Goal: Task Accomplishment & Management: Use online tool/utility

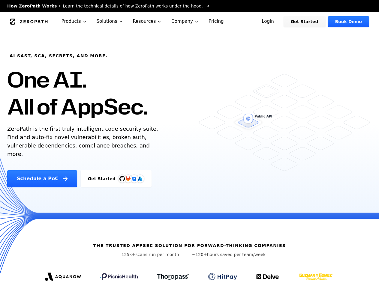
click at [276, 17] on link "Login" at bounding box center [267, 21] width 27 height 11
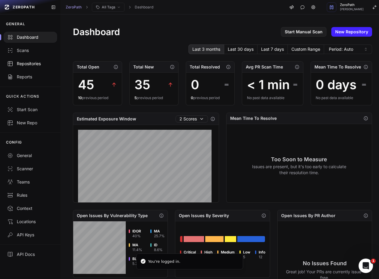
click at [27, 61] on div "Repositories" at bounding box center [30, 64] width 46 height 6
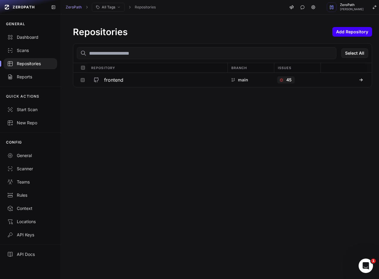
click at [343, 33] on button "Add Repository" at bounding box center [352, 32] width 40 height 10
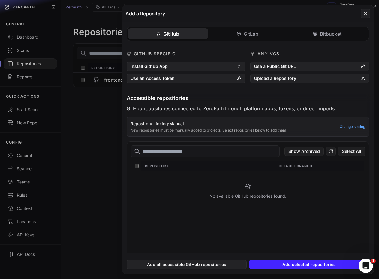
click at [320, 37] on div "GitHub GitLab Bitbucket GitHub Specific Install Github App Use an Access Token …" at bounding box center [248, 137] width 252 height 231
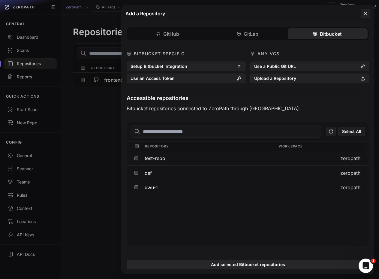
click at [158, 61] on div "Bitbucket Specific Setup Bitbucket Integration Use an Access Token" at bounding box center [186, 67] width 119 height 32
click at [156, 65] on button "Setup Bitbucket Integration" at bounding box center [186, 66] width 119 height 10
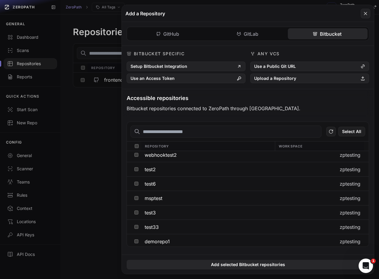
scroll to position [150, 0]
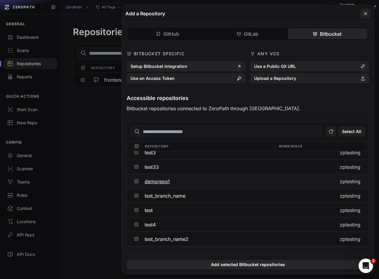
click at [134, 183] on button at bounding box center [136, 181] width 9 height 14
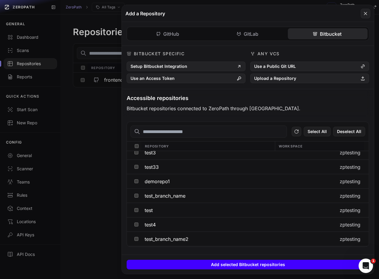
click at [236, 264] on button "Add selected Bitbucket repositories" at bounding box center [248, 264] width 242 height 10
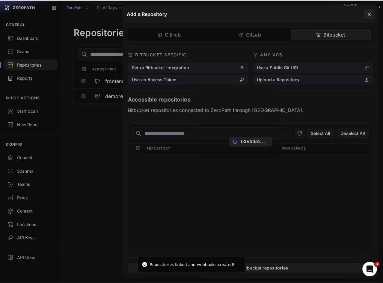
scroll to position [0, 0]
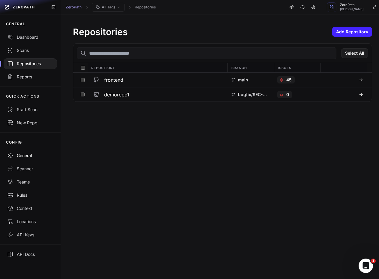
click at [37, 154] on div "General" at bounding box center [30, 155] width 46 height 6
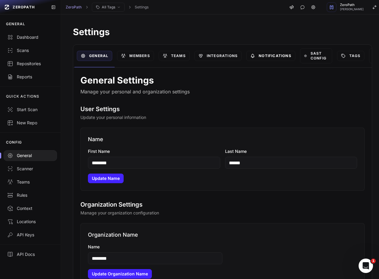
click at [282, 56] on link "Notifications" at bounding box center [270, 56] width 49 height 10
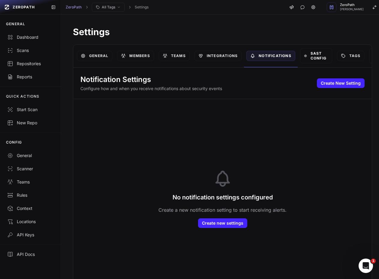
click at [317, 55] on link "SAST Config" at bounding box center [316, 55] width 32 height 15
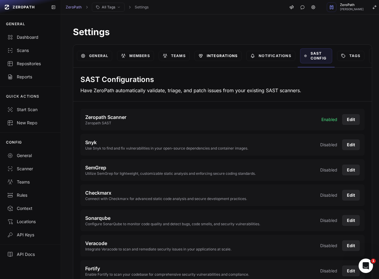
click at [231, 55] on link "Integrations" at bounding box center [217, 56] width 47 height 10
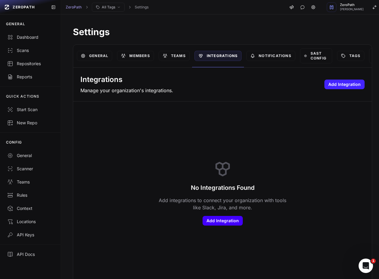
click at [231, 225] on button "Add Integration" at bounding box center [222, 221] width 40 height 10
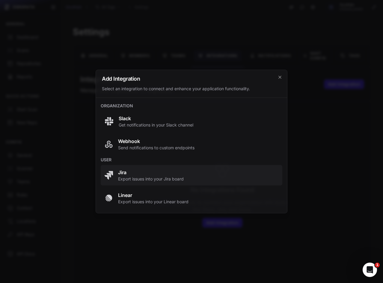
click at [151, 178] on span "Export issues into your Jira board" at bounding box center [151, 179] width 66 height 6
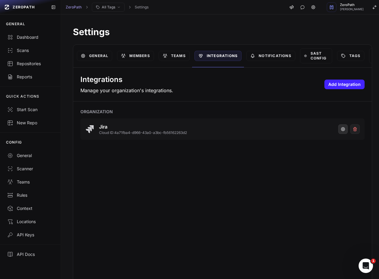
click at [340, 129] on icon "button" at bounding box center [342, 129] width 5 height 5
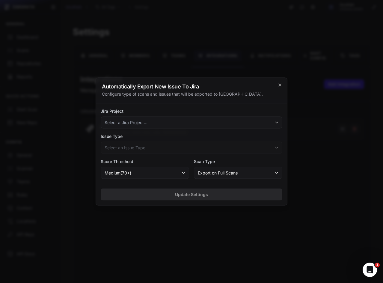
click at [148, 125] on span "Select a Jira Project..." at bounding box center [126, 123] width 43 height 6
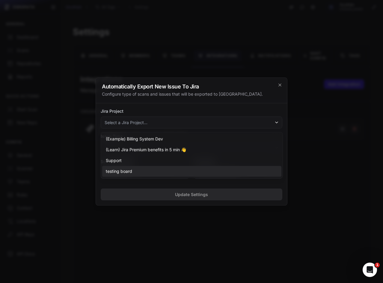
click at [125, 171] on span "testing board" at bounding box center [119, 172] width 26 height 6
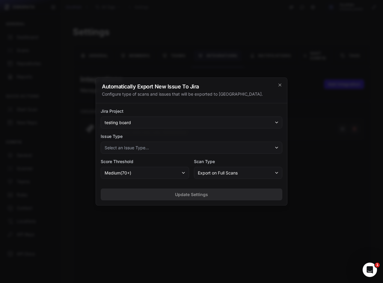
click at [122, 149] on span "Select an Issue Type..." at bounding box center [127, 148] width 44 height 6
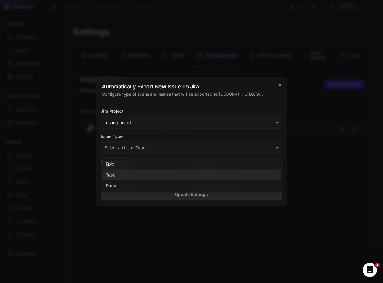
click at [121, 178] on div "Task" at bounding box center [191, 175] width 179 height 11
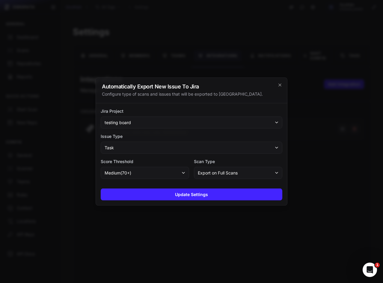
click at [122, 175] on span "medium ( 70 +)" at bounding box center [118, 173] width 27 height 6
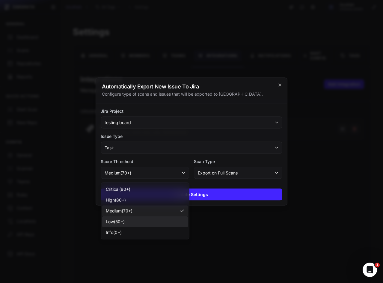
click at [131, 220] on div "low ( 50 +)" at bounding box center [145, 222] width 86 height 11
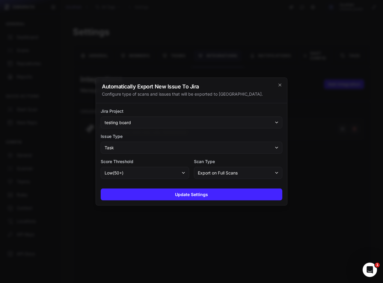
click at [221, 169] on button "Export on Full Scans" at bounding box center [238, 173] width 88 height 12
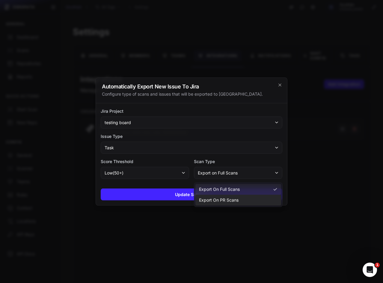
click at [212, 202] on span "Export on PR Scans" at bounding box center [219, 200] width 40 height 6
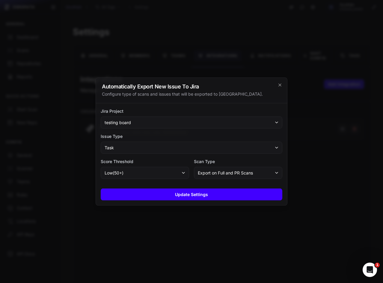
click at [177, 194] on button "Update Settings" at bounding box center [192, 195] width 182 height 12
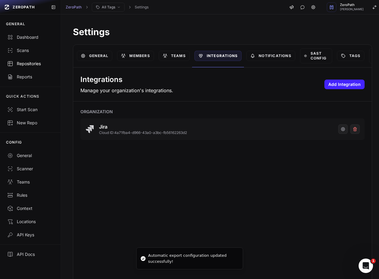
click at [27, 61] on div "Repositories" at bounding box center [30, 64] width 46 height 6
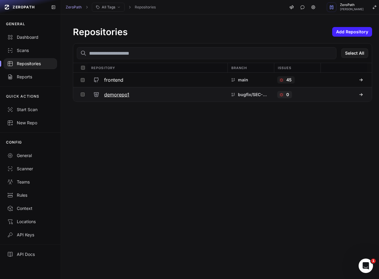
click at [130, 94] on div "demorepo1" at bounding box center [157, 94] width 133 height 11
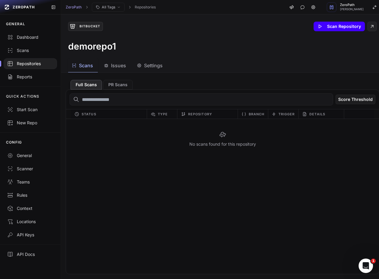
click at [342, 27] on button "Scan Repository" at bounding box center [338, 27] width 51 height 10
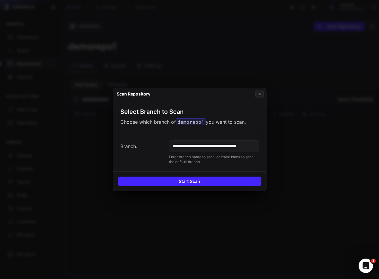
click at [207, 148] on input "**********" at bounding box center [214, 146] width 90 height 12
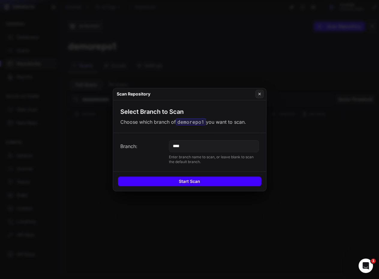
type input "****"
click at [192, 180] on button "Start Scan" at bounding box center [189, 181] width 143 height 10
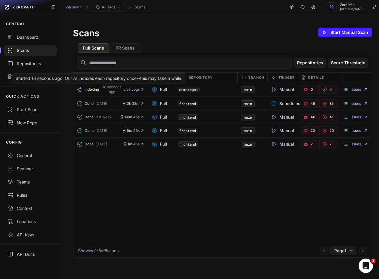
click at [133, 88] on span "Live Logs" at bounding box center [133, 89] width 21 height 5
click at [126, 90] on span "Live Logs" at bounding box center [133, 89] width 21 height 5
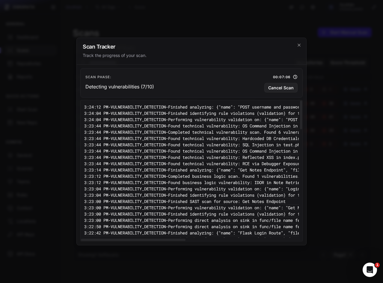
click at [208, 126] on pre "3:23:44 PM - VULNERABILITY_DETECTION - Found technical vulnerability: OS Comman…" at bounding box center [295, 126] width 422 height 6
click at [229, 172] on pre "3:23:14 PM - VULNERABILITY_DETECTION - Finished analyzing: {"name": "Get Notes …" at bounding box center [295, 170] width 422 height 6
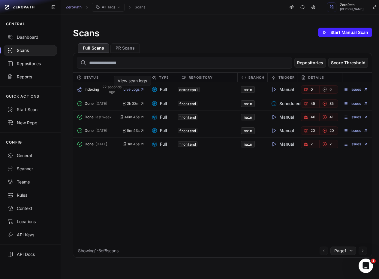
click at [139, 89] on span "Live Logs" at bounding box center [133, 89] width 21 height 5
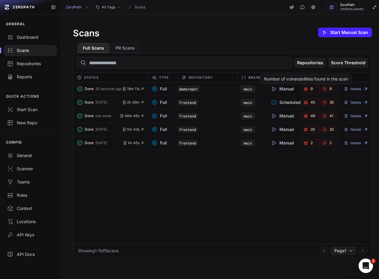
click at [303, 91] on icon "button" at bounding box center [305, 88] width 5 height 5
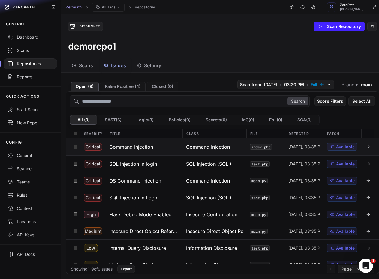
click at [129, 149] on h3 "Command Injection" at bounding box center [131, 146] width 44 height 7
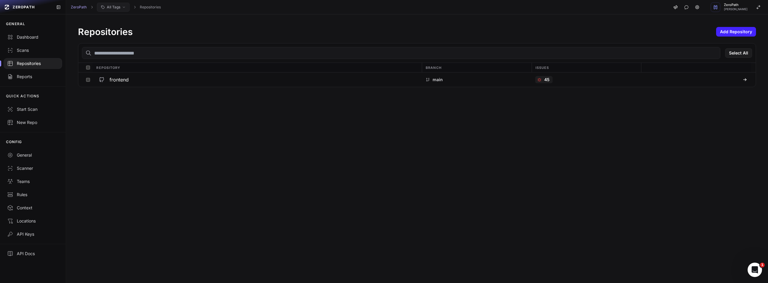
click at [120, 8] on button "All Tags" at bounding box center [113, 7] width 33 height 9
click at [341, 22] on div "Repositories Add Repository Select All Repository Branch Issues frontend main 45" at bounding box center [417, 56] width 702 height 85
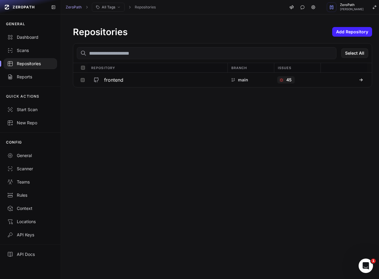
click at [229, 24] on div "Repositories Add Repository Select All Repository Branch Issues frontend main 45" at bounding box center [222, 56] width 323 height 85
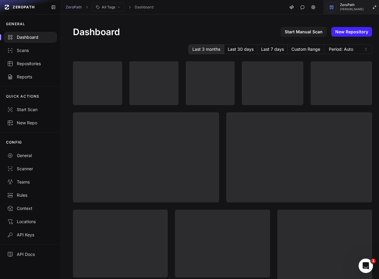
click at [364, 4] on button "ZeroPath Mohammed Saleem" at bounding box center [353, 7] width 61 height 14
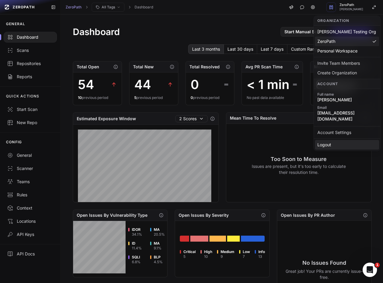
click at [329, 141] on div "Logout" at bounding box center [347, 145] width 64 height 10
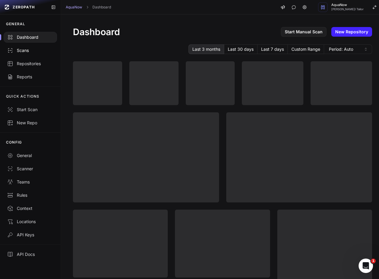
click at [35, 52] on div "Scans" at bounding box center [30, 50] width 46 height 6
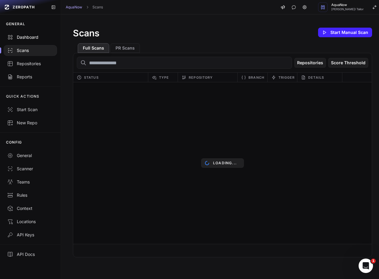
click at [23, 35] on div "Dashboard" at bounding box center [30, 37] width 46 height 6
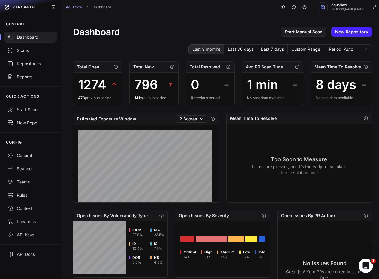
click at [150, 26] on div "Dashboard Start Manual Scan New Repository Last 3 months Last 30 days Last 7 da…" at bounding box center [222, 230] width 323 height 432
click at [34, 52] on div "Scans" at bounding box center [30, 50] width 46 height 6
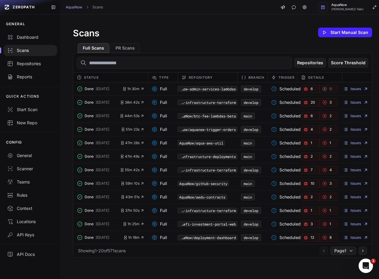
scroll to position [60, 0]
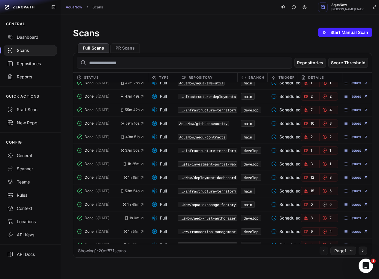
click at [311, 190] on link "15" at bounding box center [310, 191] width 19 height 8
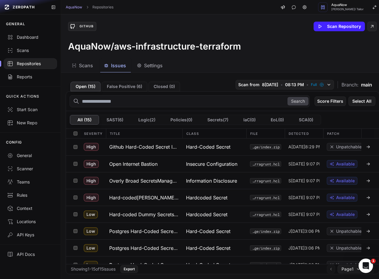
scroll to position [127, 0]
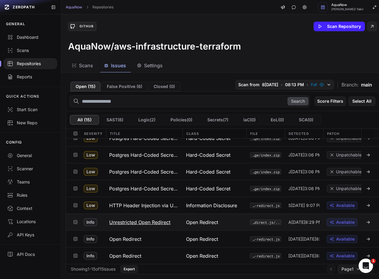
click at [246, 227] on div "../0fa38072db9e6cf663af1301a78dce05dc9b714f/aws/aquaservices/dev/us-east-1/clou…" at bounding box center [265, 222] width 38 height 16
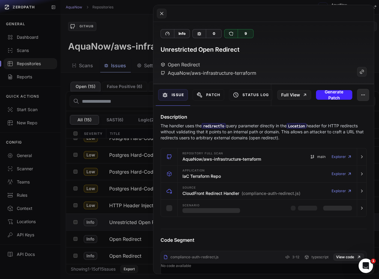
click at [361, 96] on icon "button" at bounding box center [363, 94] width 5 height 5
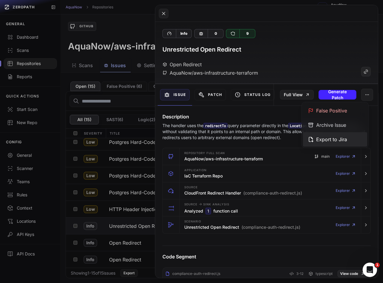
click at [335, 138] on div "Export to Jira" at bounding box center [335, 139] width 64 height 14
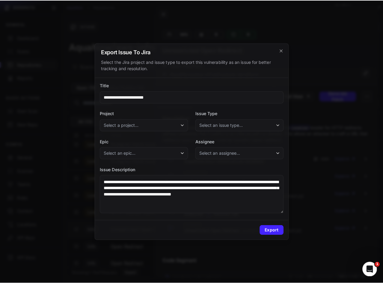
scroll to position [127, 0]
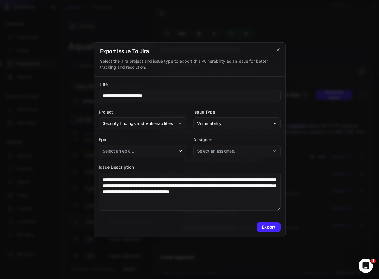
click at [275, 153] on icon "button" at bounding box center [274, 150] width 5 height 5
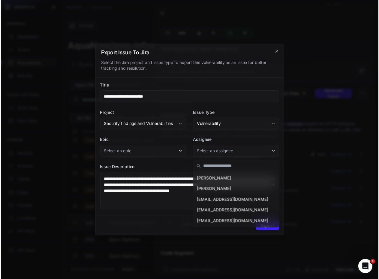
scroll to position [122, 0]
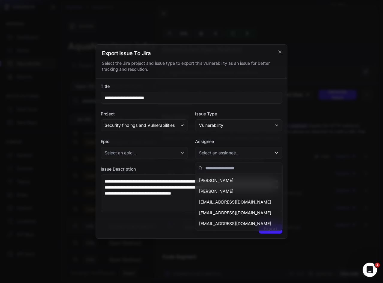
click at [308, 134] on div at bounding box center [191, 141] width 383 height 283
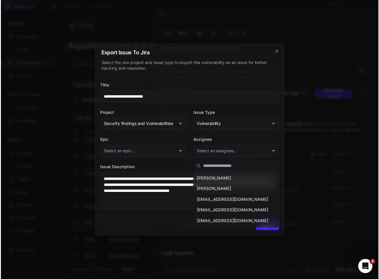
scroll to position [127, 0]
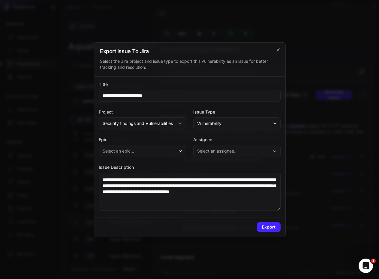
click at [309, 134] on div at bounding box center [189, 139] width 379 height 279
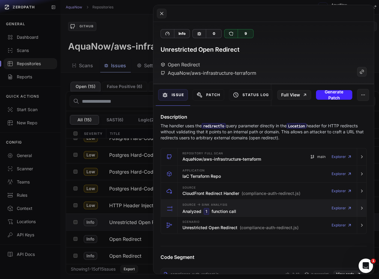
scroll to position [120, 0]
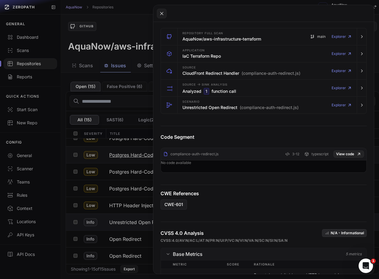
click at [89, 162] on button at bounding box center [189, 139] width 379 height 279
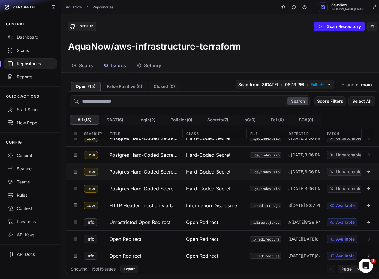
click at [235, 179] on div "Hard-Coded Secret" at bounding box center [214, 171] width 64 height 16
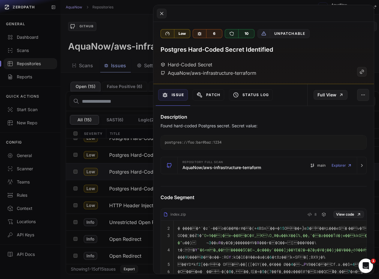
click at [121, 157] on button at bounding box center [189, 139] width 379 height 279
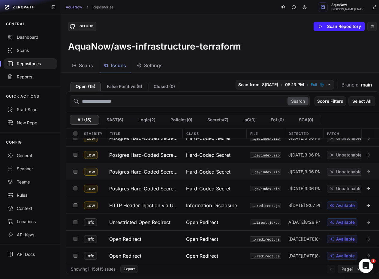
scroll to position [37, 0]
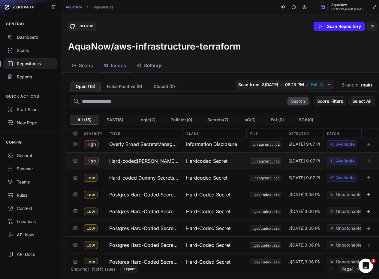
click at [151, 164] on button "Hard-coded Kafka Secrets" at bounding box center [144, 160] width 77 height 16
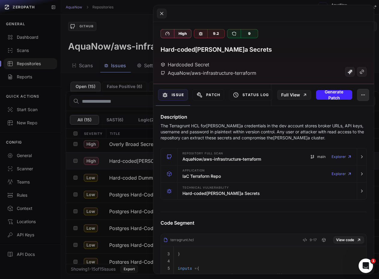
click at [358, 97] on button "button" at bounding box center [363, 95] width 12 height 12
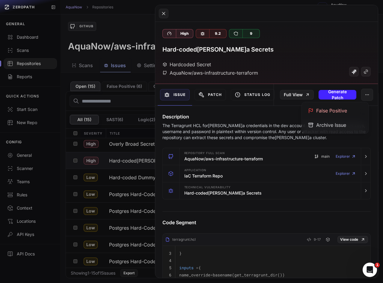
click at [216, 127] on p "The Terragrunt HCL for Kafka credentials in the dev account stores broker URLs,…" at bounding box center [267, 132] width 209 height 18
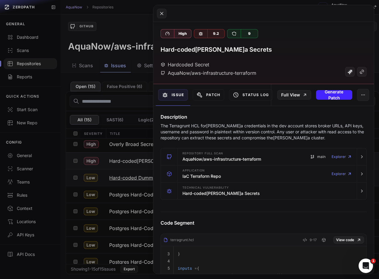
click at [75, 183] on button at bounding box center [189, 139] width 379 height 279
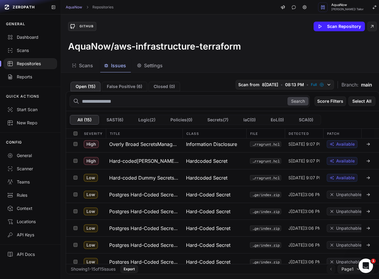
click at [29, 63] on div "Repositories" at bounding box center [30, 64] width 46 height 6
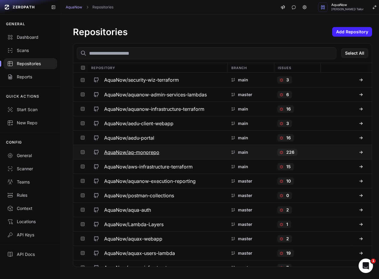
click at [138, 152] on h3 "AquaNow/aq-monorepo" at bounding box center [131, 151] width 55 height 7
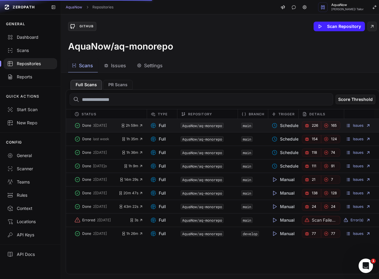
click at [231, 125] on div "AquaNow/aq-monorepo" at bounding box center [207, 125] width 61 height 8
click at [306, 127] on icon "button" at bounding box center [306, 125] width 5 height 5
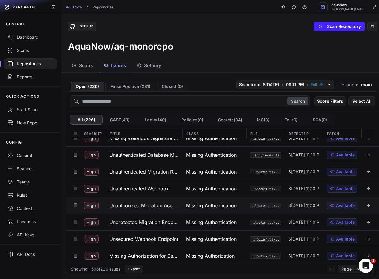
scroll to position [4, 0]
click at [343, 266] on span "Page 1" at bounding box center [347, 269] width 12 height 6
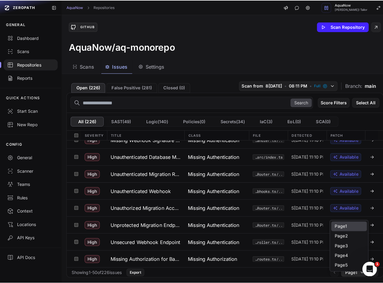
scroll to position [0, 0]
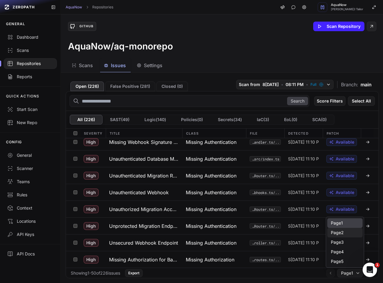
click at [335, 247] on div "Page 2" at bounding box center [345, 252] width 35 height 10
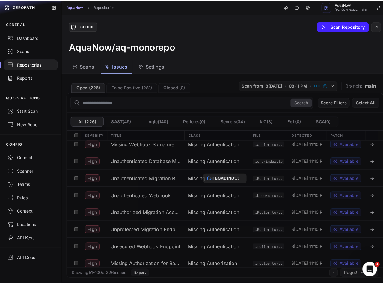
scroll to position [715, 0]
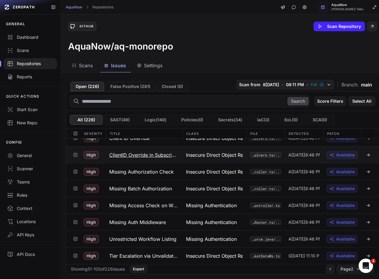
click at [161, 157] on h3 "ClientID Override in Subscription" at bounding box center [144, 154] width 70 height 7
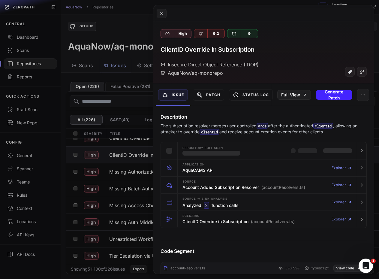
click at [127, 102] on button at bounding box center [189, 139] width 379 height 279
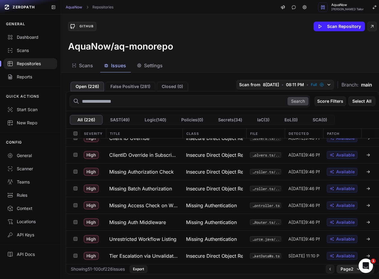
click at [345, 269] on span "Page 2" at bounding box center [346, 269] width 13 height 6
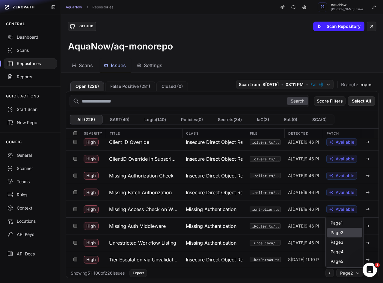
click at [349, 103] on button "Select All" at bounding box center [361, 101] width 27 height 10
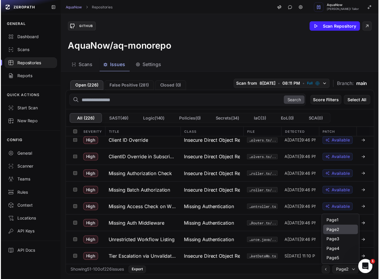
scroll to position [715, 0]
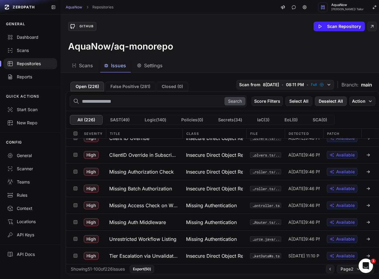
click at [334, 99] on button "Deselect All" at bounding box center [331, 101] width 32 height 10
click at [325, 100] on button "Score Filters" at bounding box center [329, 101] width 31 height 10
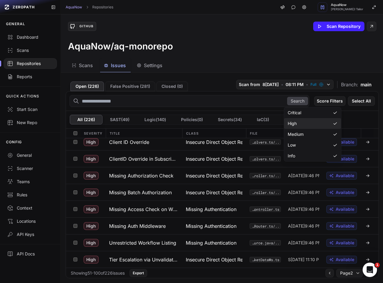
click at [297, 140] on div "High" at bounding box center [312, 145] width 57 height 11
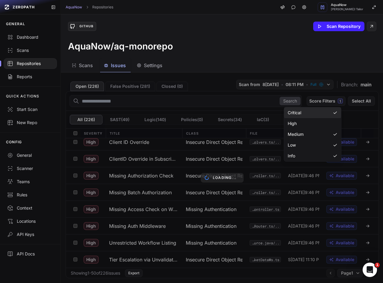
click at [307, 112] on div "Critical" at bounding box center [312, 112] width 57 height 11
click at [305, 133] on div "Medium" at bounding box center [312, 134] width 57 height 11
click at [248, 60] on div "Scans Issues Settings" at bounding box center [215, 65] width 309 height 13
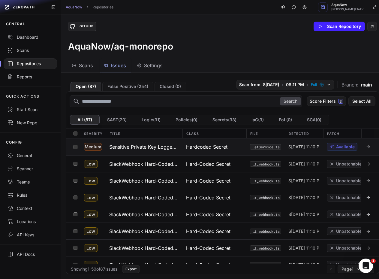
click at [168, 145] on h3 "Sensitive Private Key Logged to Console" at bounding box center [144, 146] width 70 height 7
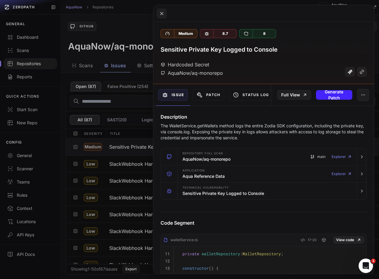
click at [115, 163] on button at bounding box center [189, 139] width 379 height 279
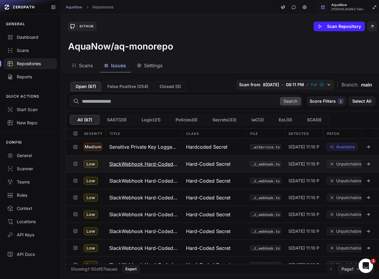
click at [121, 163] on h3 "SlackWebhook Hard-Coded Secret Identified" at bounding box center [144, 163] width 70 height 7
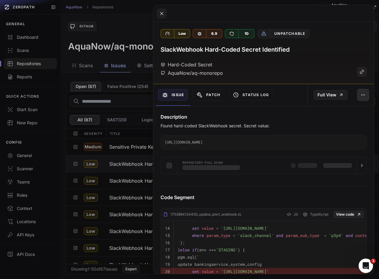
click at [357, 99] on button "button" at bounding box center [363, 95] width 12 height 12
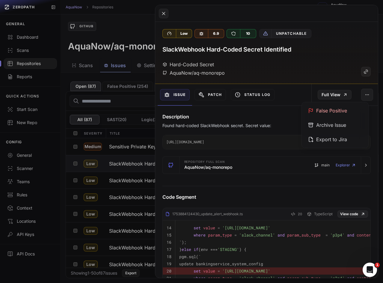
click at [238, 120] on div "Description Found hard-coded SlackWebhook secret. Secret value: https://hooks.s…" at bounding box center [266, 131] width 223 height 36
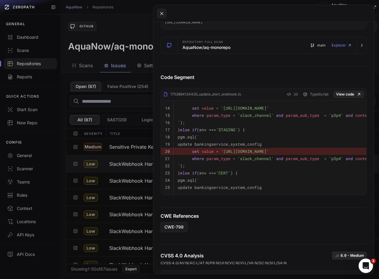
scroll to position [210, 0]
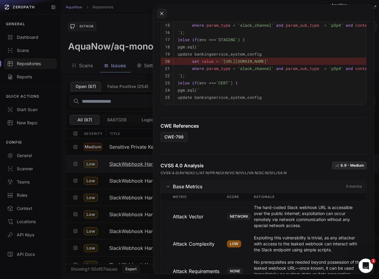
click at [110, 167] on button at bounding box center [189, 139] width 379 height 279
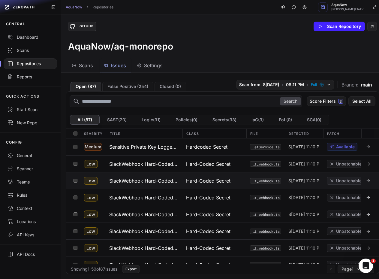
click at [118, 181] on h3 "SlackWebhook Hard-Coded Secret Identified" at bounding box center [144, 180] width 70 height 7
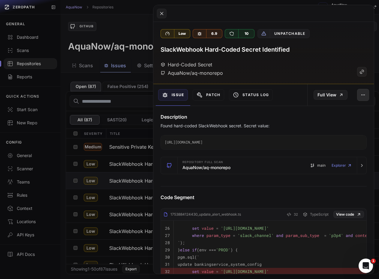
click at [361, 96] on button "button" at bounding box center [363, 95] width 12 height 12
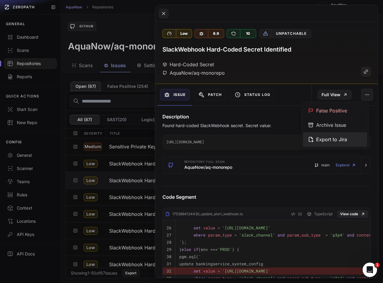
click at [321, 141] on div "Export to Jira" at bounding box center [335, 139] width 64 height 14
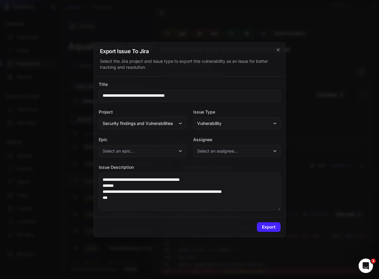
click at [302, 127] on div at bounding box center [189, 139] width 379 height 279
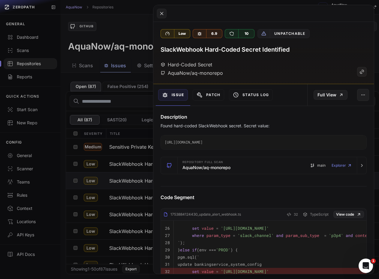
click at [111, 53] on button at bounding box center [189, 139] width 379 height 279
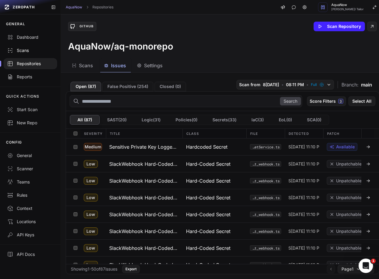
click at [35, 51] on div "Scans" at bounding box center [30, 50] width 46 height 6
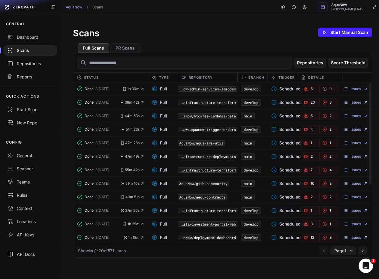
click at [307, 144] on icon "button" at bounding box center [307, 144] width 1 height 0
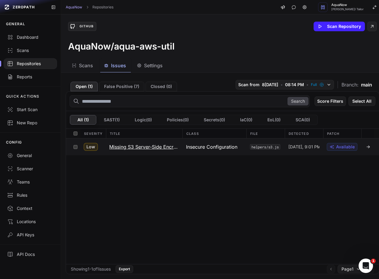
click at [221, 145] on span "Insecure Configuration" at bounding box center [211, 146] width 51 height 7
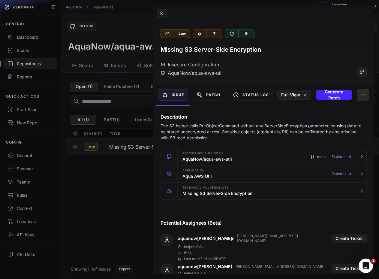
click at [359, 97] on button "button" at bounding box center [363, 95] width 12 height 12
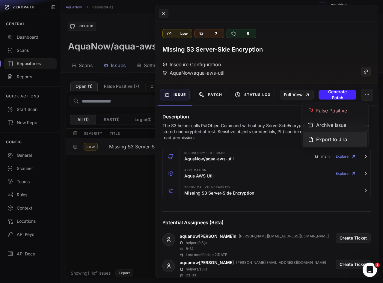
click at [340, 138] on div "Export to Jira" at bounding box center [335, 139] width 64 height 14
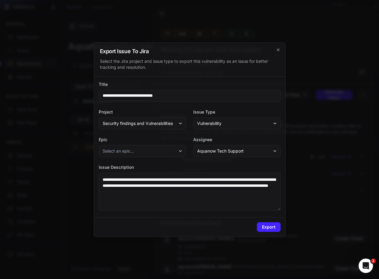
click at [241, 147] on button "Aquanow Tech Support" at bounding box center [236, 151] width 87 height 12
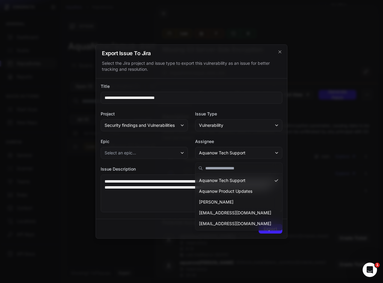
click at [243, 143] on label "Assignee" at bounding box center [238, 142] width 87 height 6
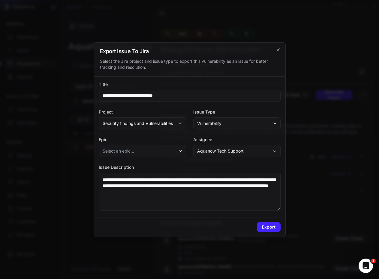
click at [298, 57] on div at bounding box center [189, 139] width 379 height 279
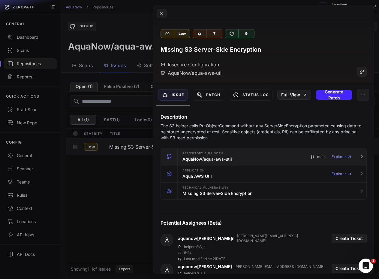
scroll to position [30, 0]
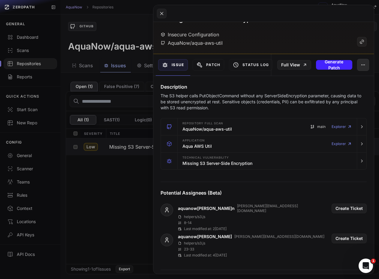
click at [361, 66] on icon "button" at bounding box center [363, 64] width 5 height 5
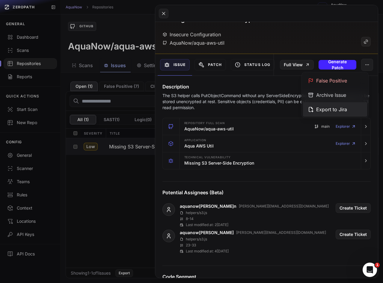
click at [320, 109] on div "Export to Jira" at bounding box center [335, 109] width 64 height 14
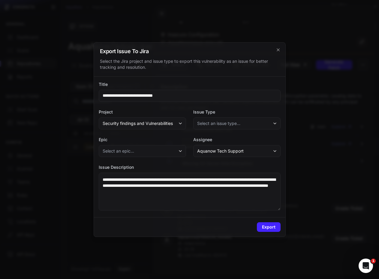
click at [220, 148] on span "Aquanow Tech Support" at bounding box center [220, 151] width 46 height 6
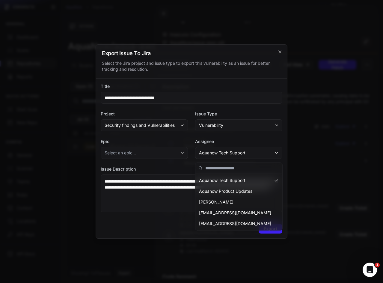
click at [311, 168] on div at bounding box center [191, 141] width 383 height 283
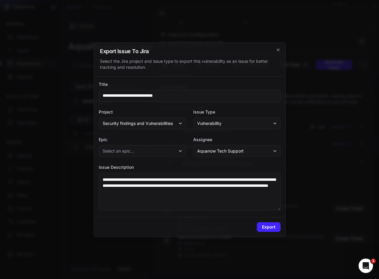
click at [310, 134] on div at bounding box center [189, 139] width 379 height 279
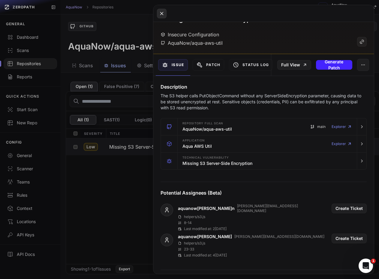
click at [161, 12] on icon at bounding box center [161, 13] width 5 height 7
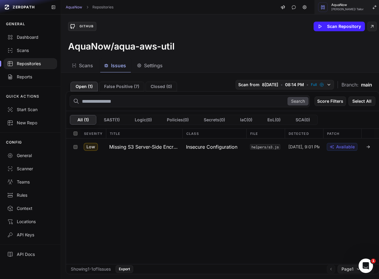
click at [358, 10] on span "Dhaval Tailor" at bounding box center [347, 9] width 32 height 3
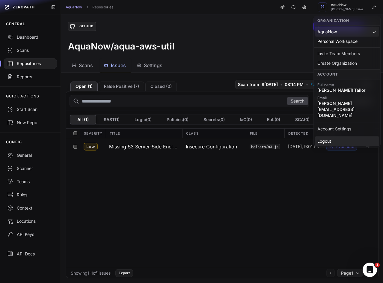
click at [330, 136] on div "Logout" at bounding box center [347, 141] width 64 height 10
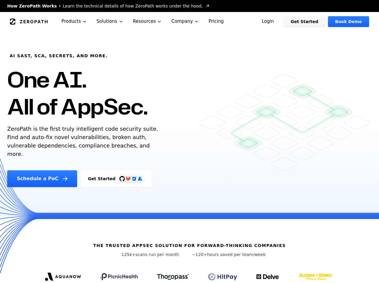
click at [274, 20] on link "Login" at bounding box center [267, 21] width 27 height 11
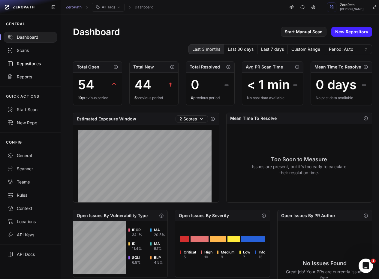
click at [38, 64] on div "Repositories" at bounding box center [30, 64] width 46 height 6
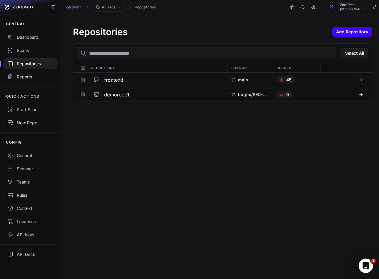
click at [347, 29] on button "Add Repository" at bounding box center [352, 32] width 40 height 10
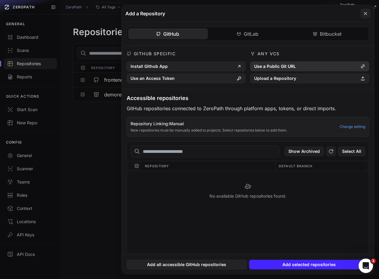
click at [272, 64] on button "Use a Public Git URL" at bounding box center [309, 66] width 119 height 10
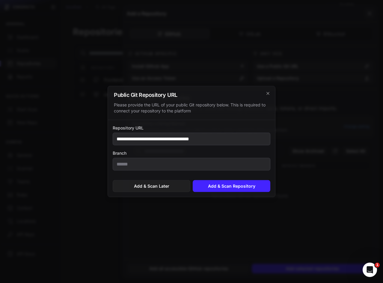
type input "**********"
click at [214, 189] on button "Add & Scan Repository" at bounding box center [232, 186] width 78 height 12
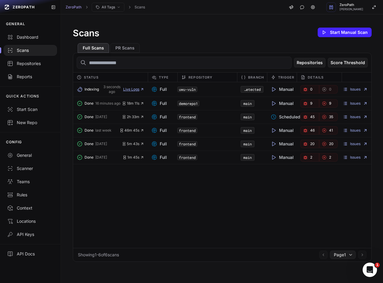
click at [133, 87] on span "Live Logs" at bounding box center [133, 89] width 21 height 5
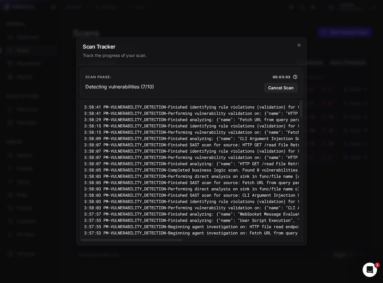
click at [172, 156] on pre "3:58:07 PM - VULNERABILITY_DETECTION - Performing vulnerability validation on: …" at bounding box center [301, 157] width 434 height 6
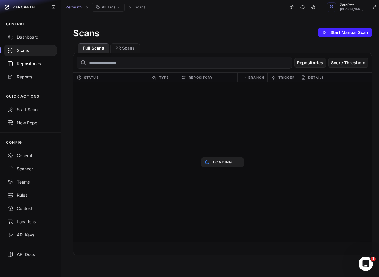
click at [20, 58] on link "Repositories" at bounding box center [30, 63] width 61 height 13
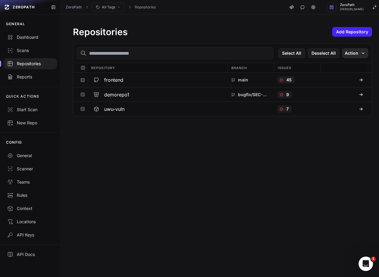
click at [355, 50] on button "Action" at bounding box center [355, 53] width 26 height 10
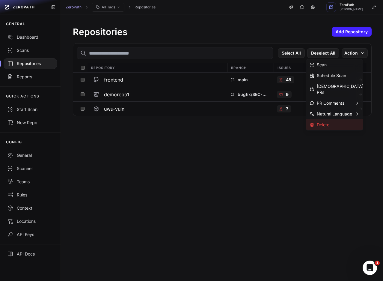
click at [324, 122] on div "Delete" at bounding box center [320, 125] width 20 height 6
